Goal: Navigation & Orientation: Understand site structure

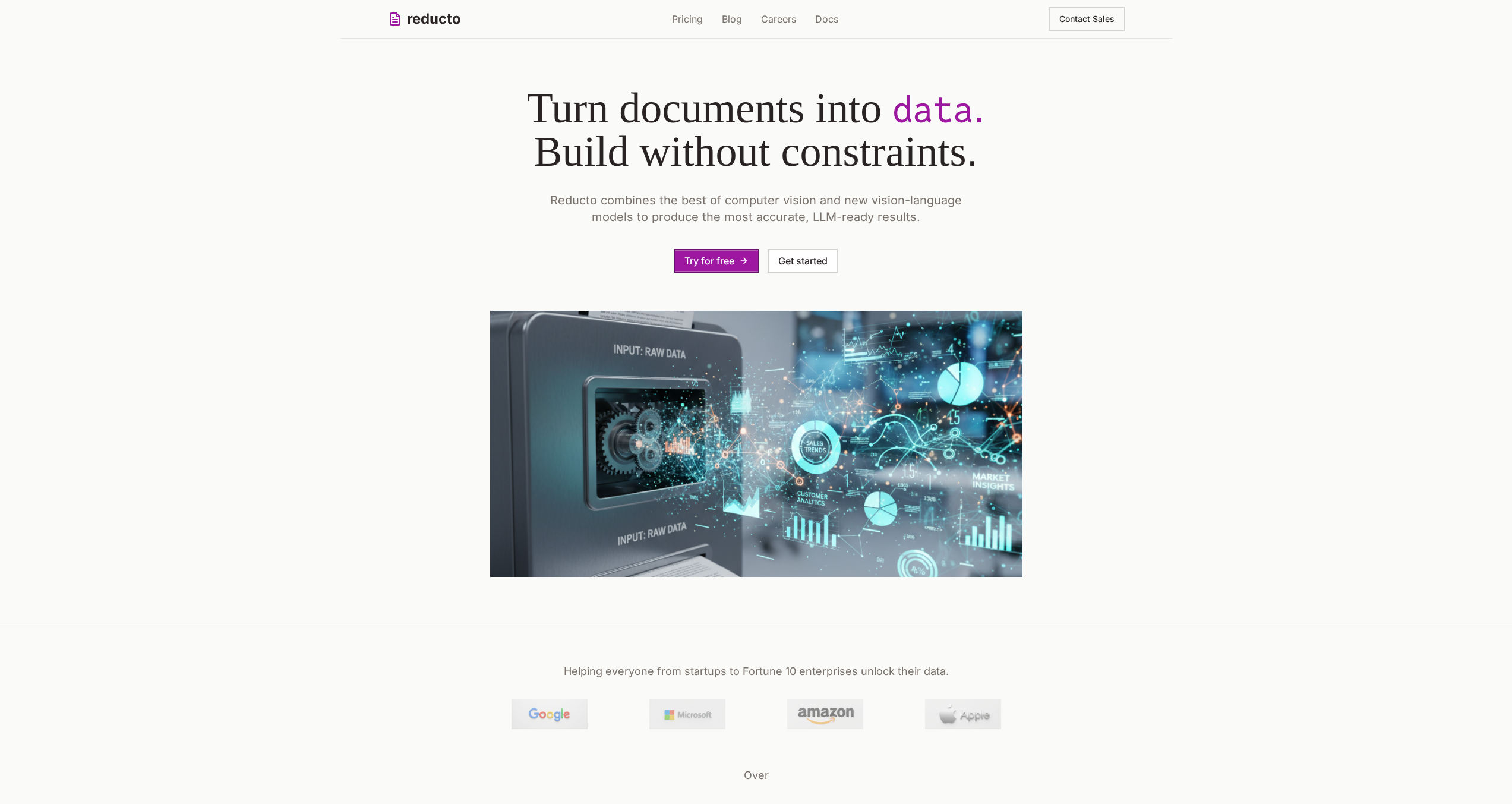
click at [566, 268] on div "Try for free Get started" at bounding box center [757, 261] width 533 height 24
click at [693, 19] on link "Pricing" at bounding box center [688, 19] width 31 height 15
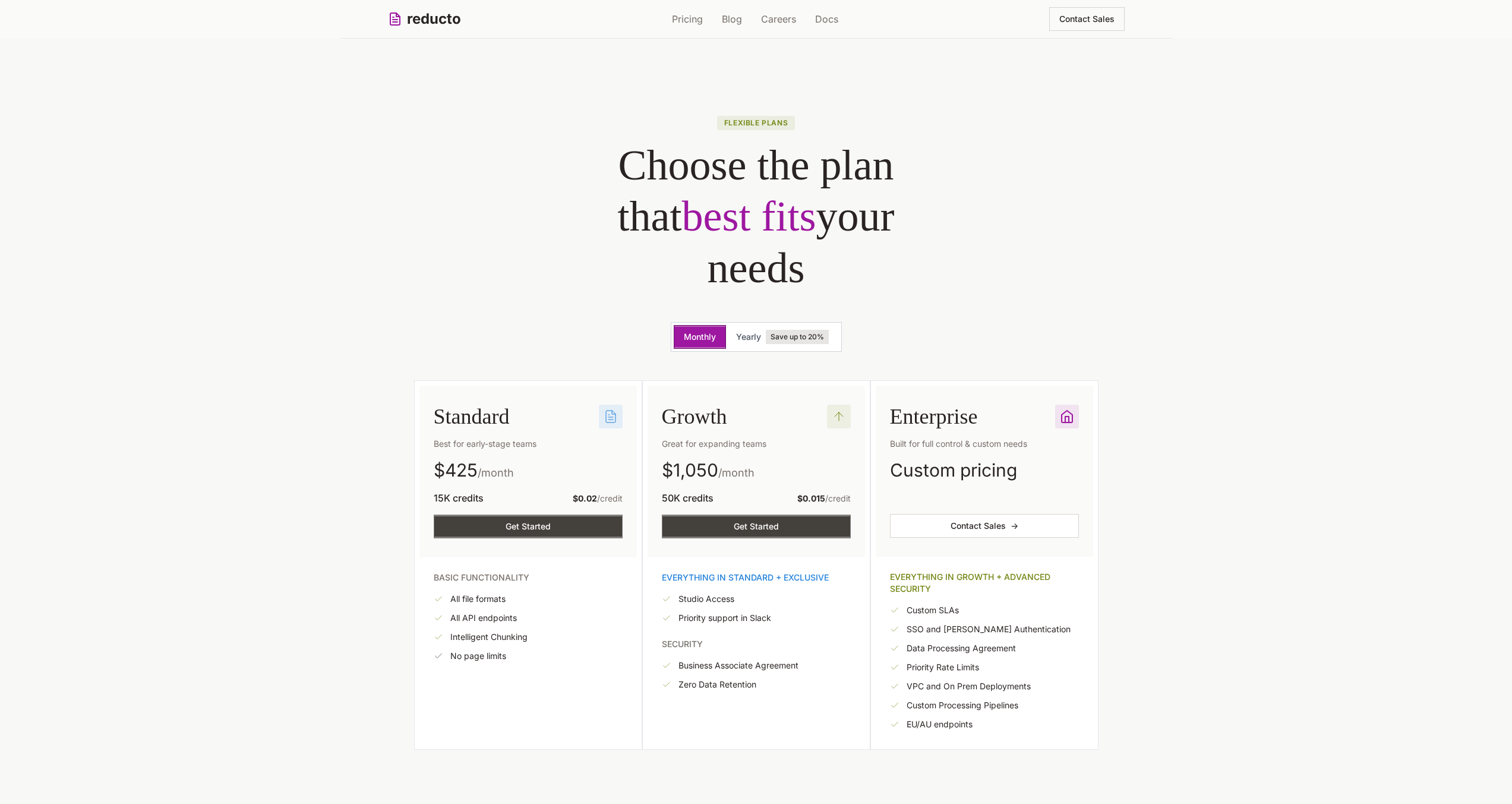
click at [739, 33] on div "reducto Pricing Blog Careers Docs Contact Sales" at bounding box center [756, 19] width 737 height 38
click at [735, 19] on link "Blog" at bounding box center [732, 19] width 20 height 15
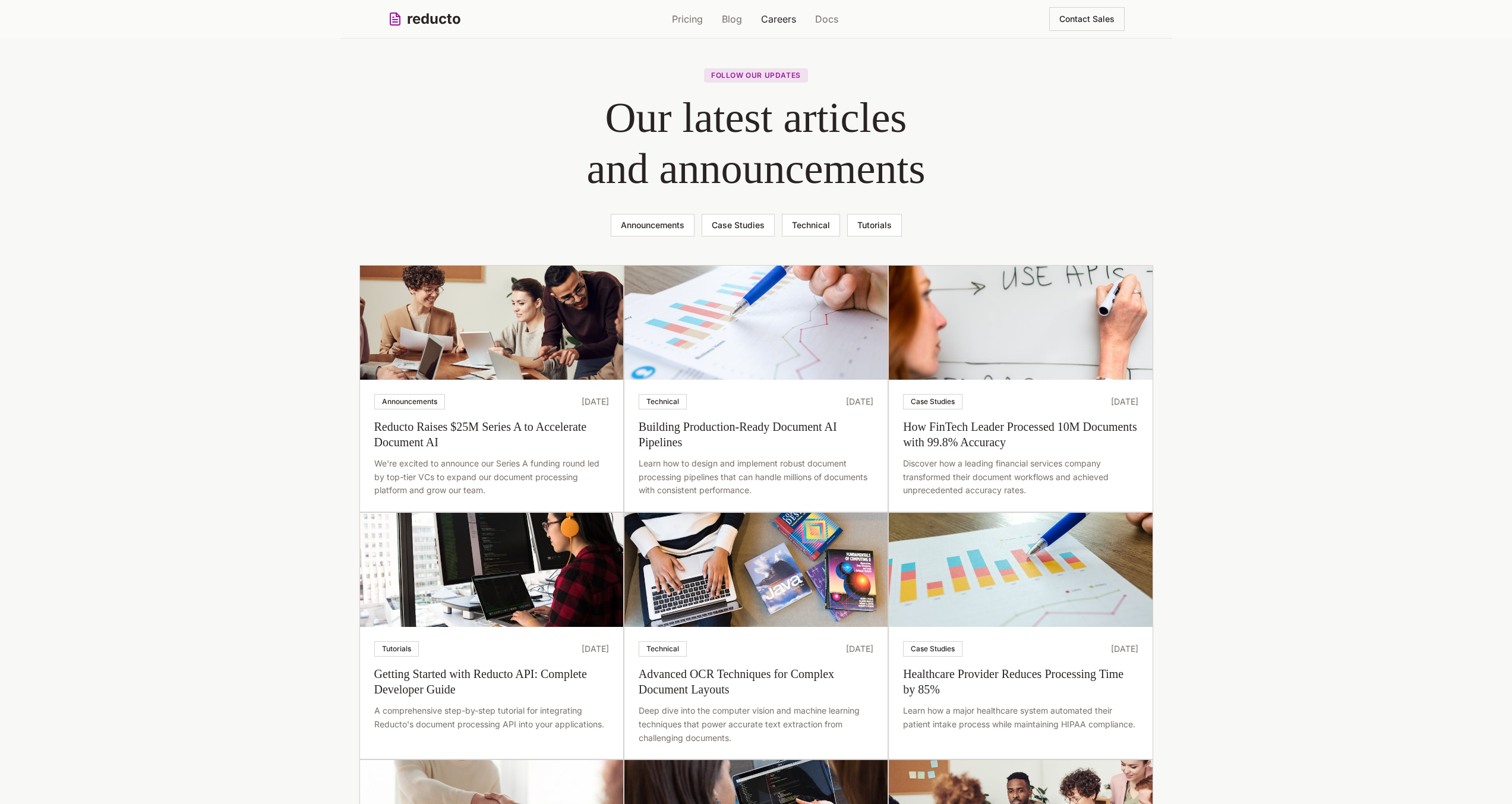
click at [782, 19] on link "Careers" at bounding box center [778, 19] width 35 height 15
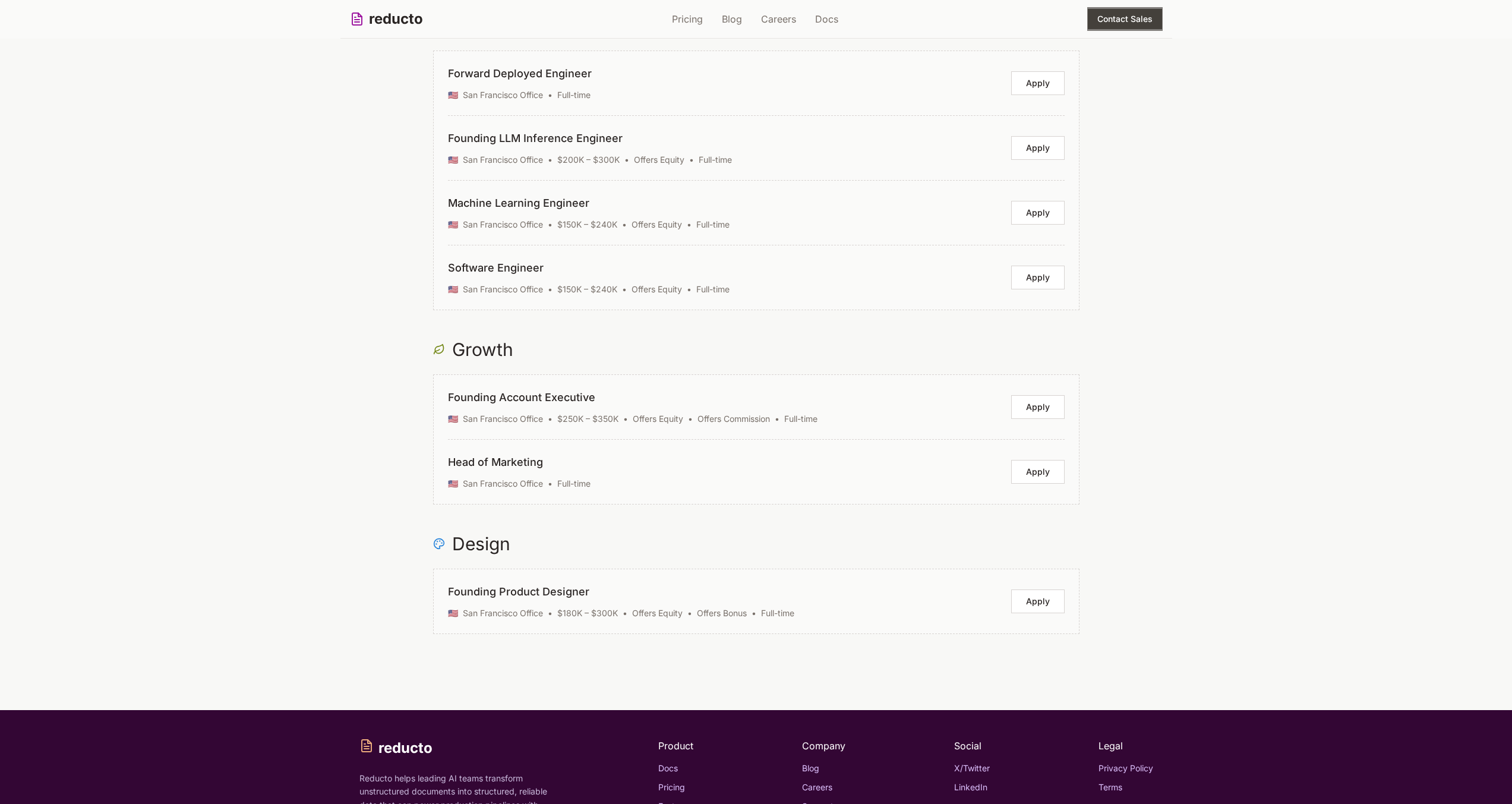
scroll to position [1677, 0]
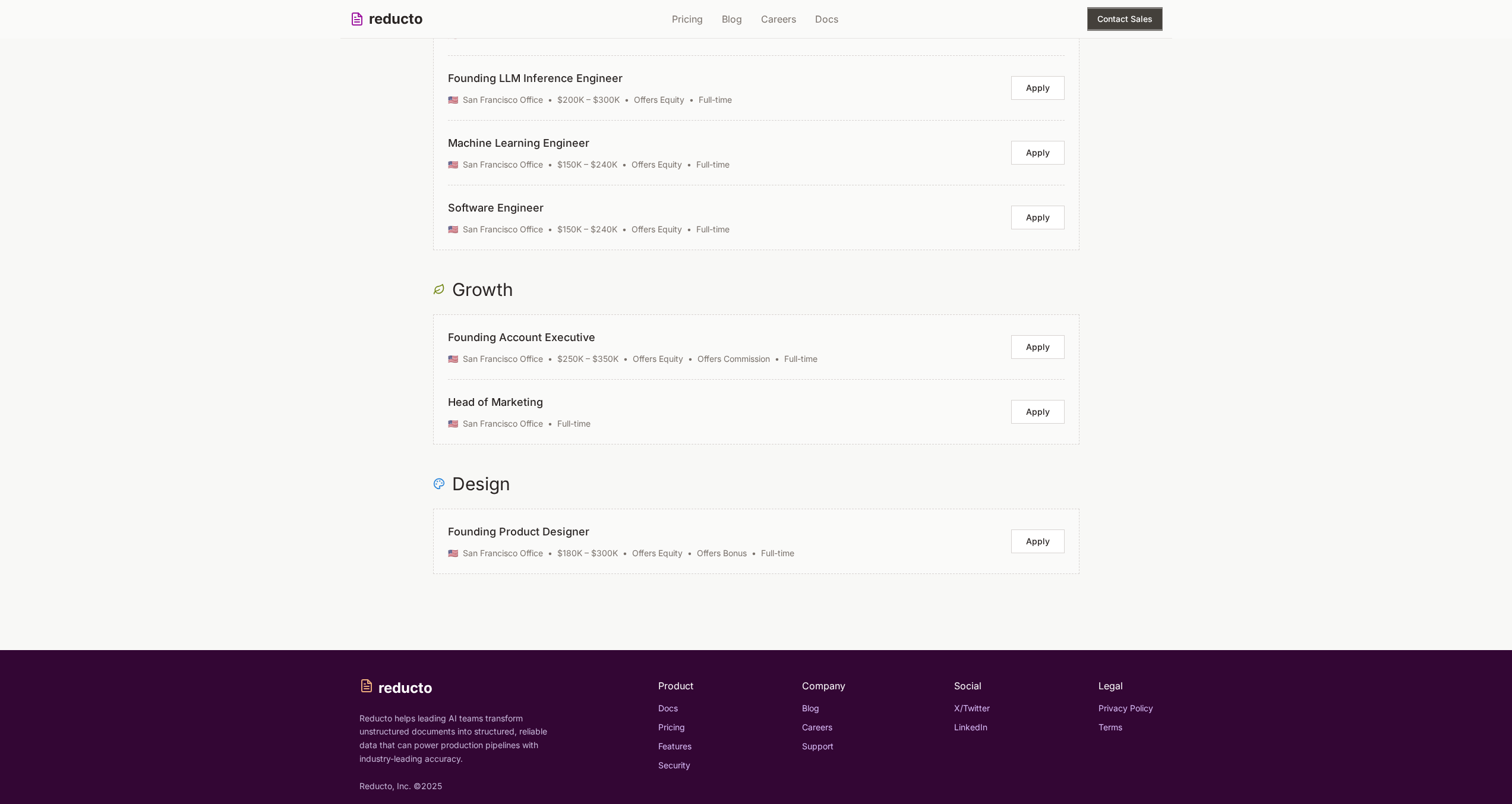
click at [841, 19] on div "reducto Pricing Blog Careers Docs Contact Sales" at bounding box center [756, 19] width 813 height 38
click at [835, 19] on link "Docs" at bounding box center [827, 19] width 24 height 15
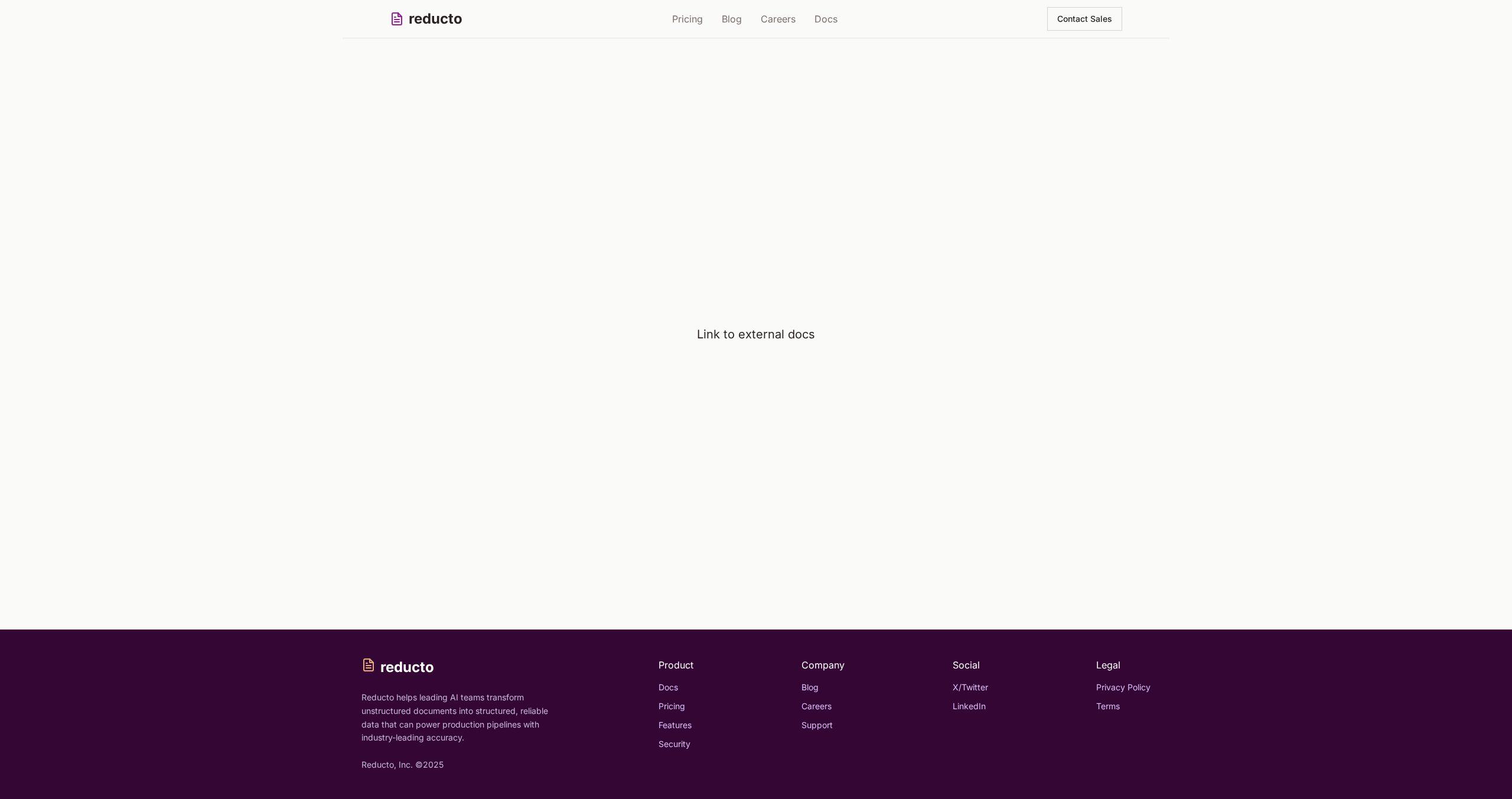
click at [422, 6] on div "reducto Pricing Blog Careers Docs Contact Sales" at bounding box center [756, 19] width 732 height 38
click at [1080, 11] on button "Contact Sales" at bounding box center [1084, 19] width 75 height 23
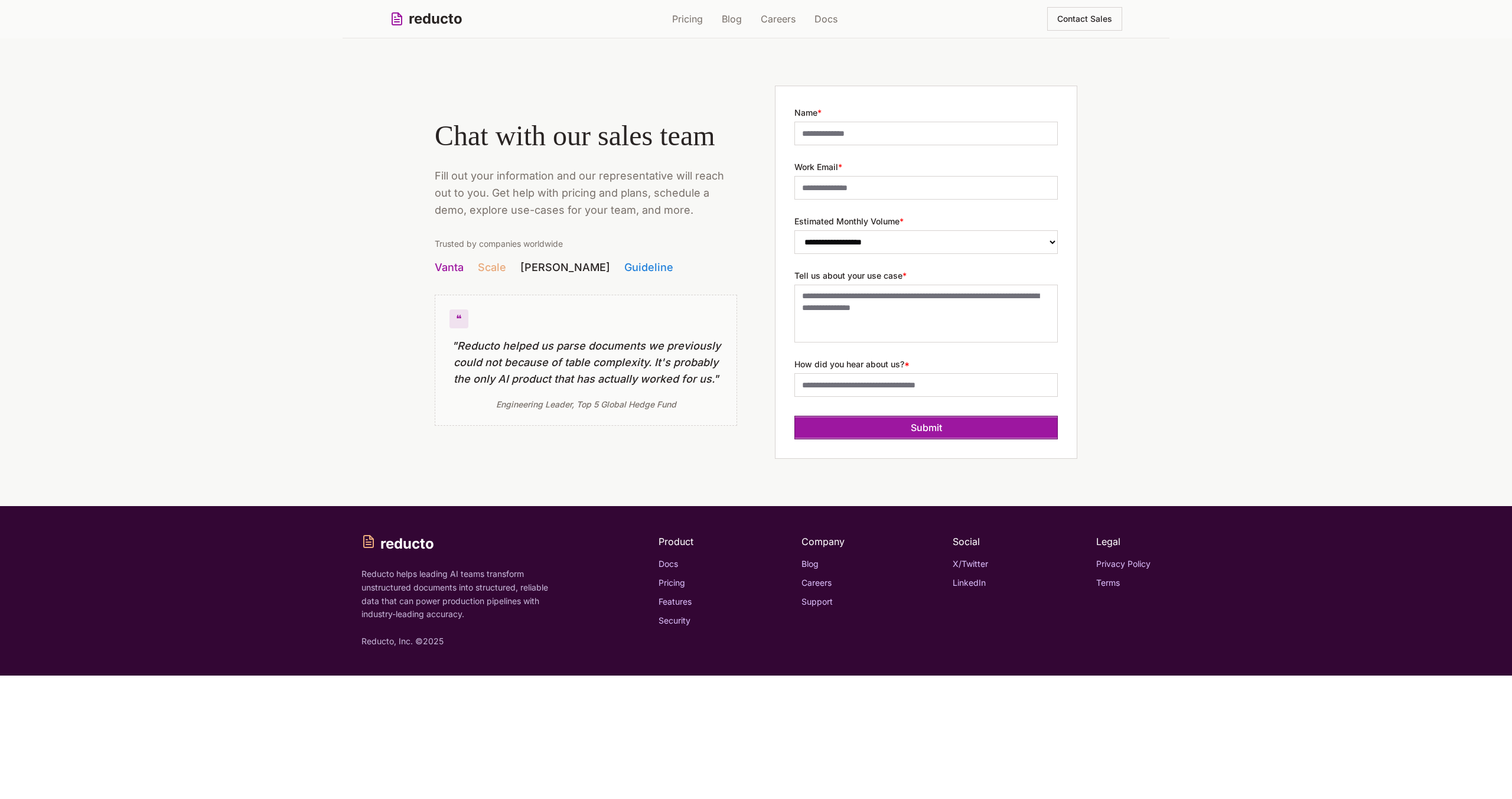
click at [405, 23] on link "reducto" at bounding box center [426, 19] width 73 height 19
